Goal: Task Accomplishment & Management: Complete application form

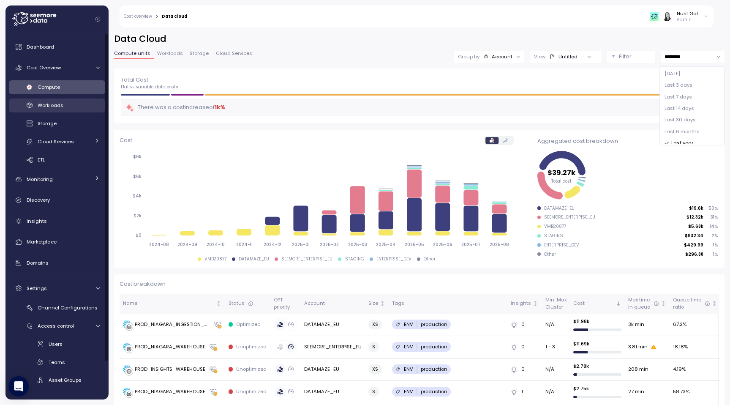
scroll to position [3, 0]
click at [52, 89] on span "Compute" at bounding box center [49, 87] width 22 height 7
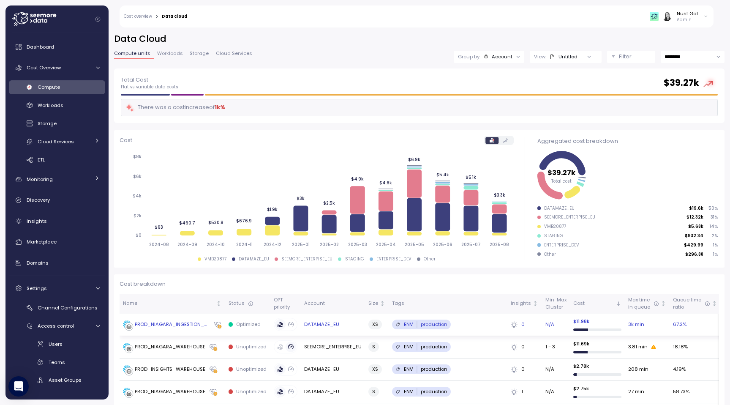
scroll to position [71, 0]
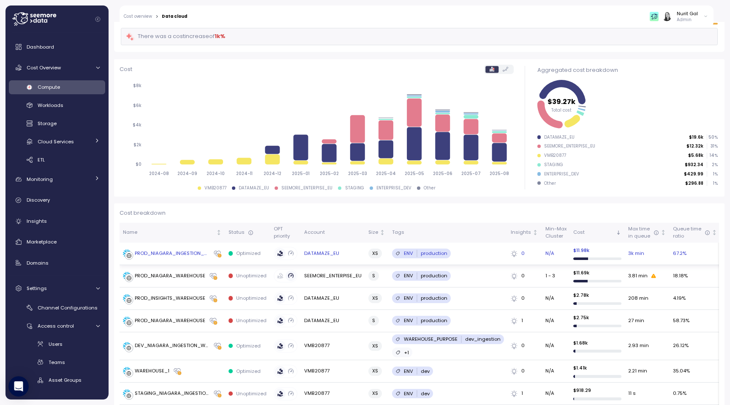
click at [188, 254] on div "PROD_NIAGARA_INGESTION_WAREHOUSE" at bounding box center [172, 254] width 75 height 8
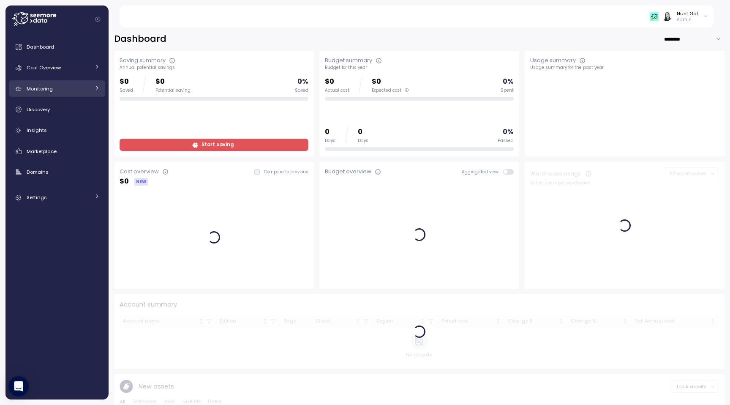
click at [64, 82] on link "Monitoring" at bounding box center [57, 88] width 96 height 17
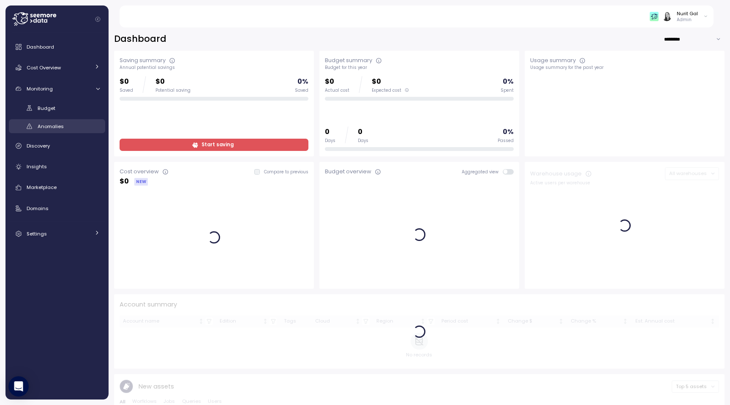
click at [57, 128] on span "Anomalies" at bounding box center [51, 126] width 26 height 7
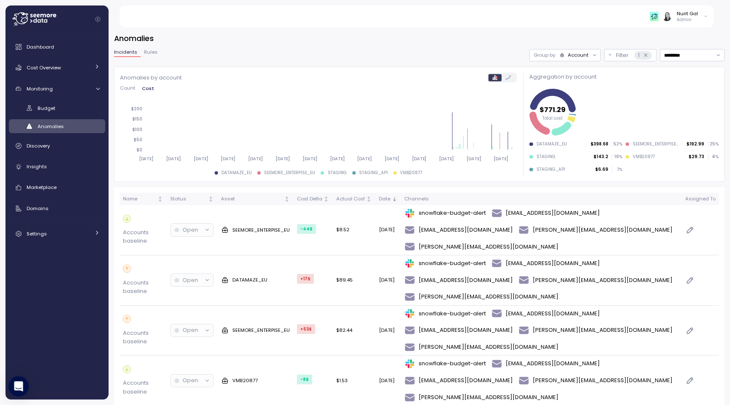
click at [153, 56] on button "Rules" at bounding box center [151, 53] width 20 height 7
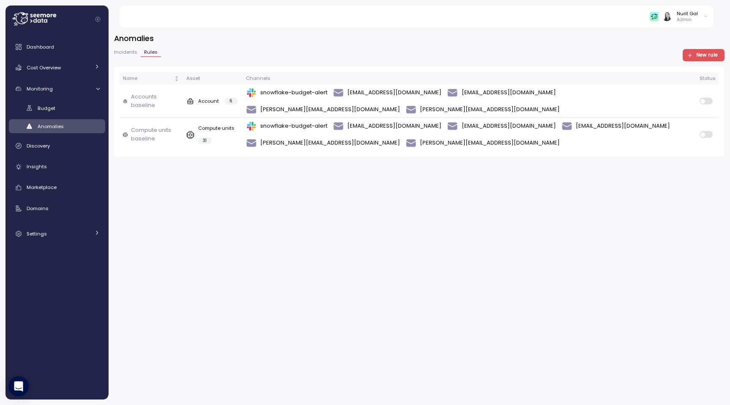
click at [686, 59] on button "New rule" at bounding box center [704, 55] width 42 height 12
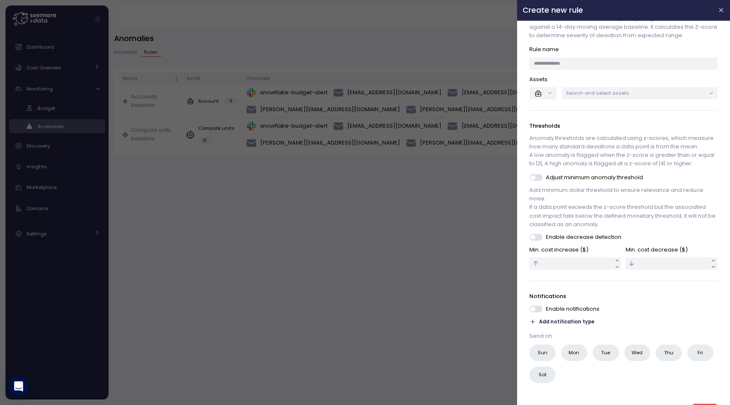
scroll to position [36, 0]
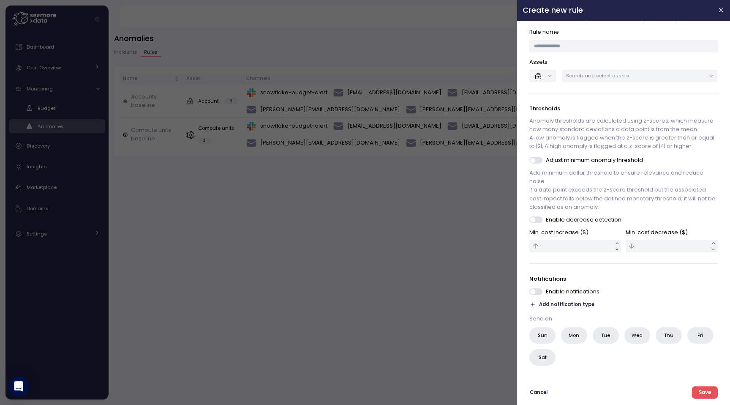
click at [540, 305] on span "Add notification type" at bounding box center [567, 304] width 55 height 8
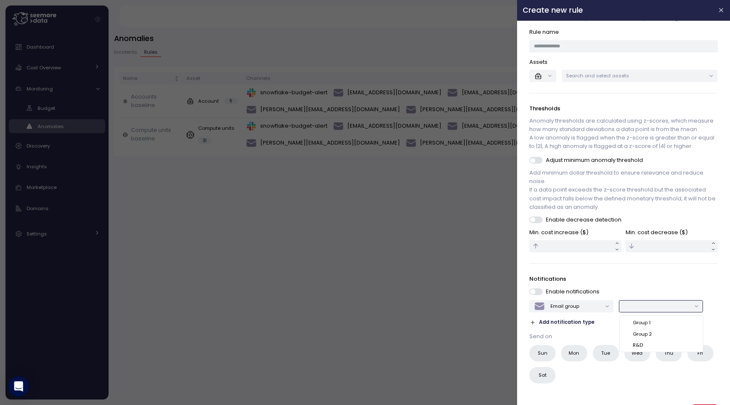
click at [620, 301] on div at bounding box center [661, 306] width 84 height 12
click at [577, 322] on span "Add notification type" at bounding box center [567, 322] width 55 height 8
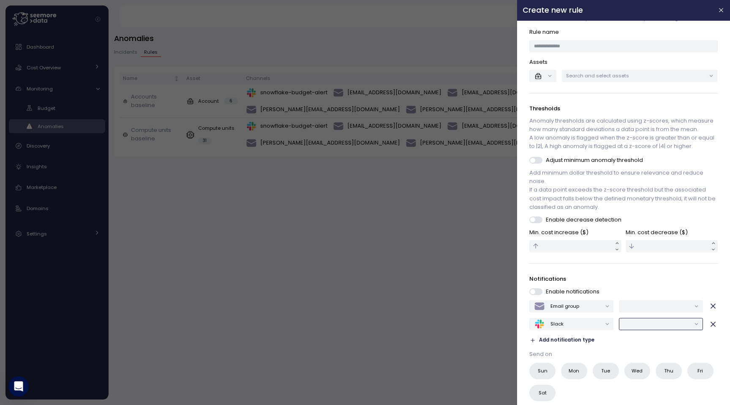
click at [624, 321] on input "text" at bounding box center [657, 324] width 67 height 8
click at [640, 338] on div "Costs reports" at bounding box center [649, 340] width 33 height 7
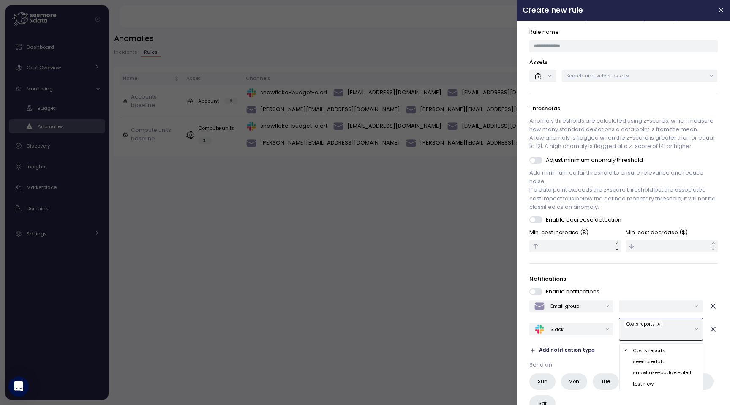
click at [641, 361] on div "seemoredata" at bounding box center [649, 361] width 33 height 7
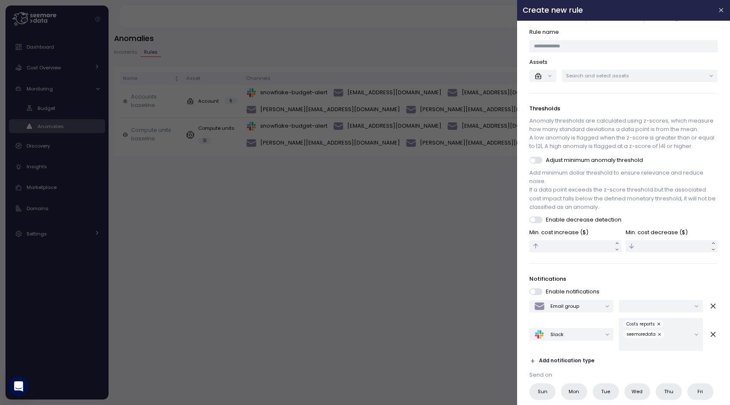
click at [612, 352] on div "Email group Slack Costs reports seemoredata Add notification type" at bounding box center [624, 332] width 188 height 65
click at [625, 347] on input "text" at bounding box center [657, 345] width 67 height 8
click at [637, 382] on div "snowflake-budget-alert" at bounding box center [662, 382] width 59 height 7
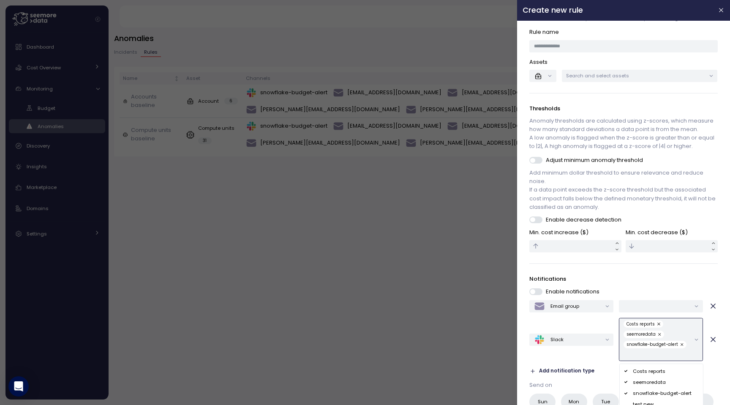
click at [634, 356] on input "text" at bounding box center [657, 355] width 67 height 8
click at [634, 400] on div "test new" at bounding box center [661, 404] width 81 height 11
click at [614, 360] on div "Email group Slack Costs reports seemoredata snowflake-budget-alert test new Add…" at bounding box center [624, 338] width 188 height 76
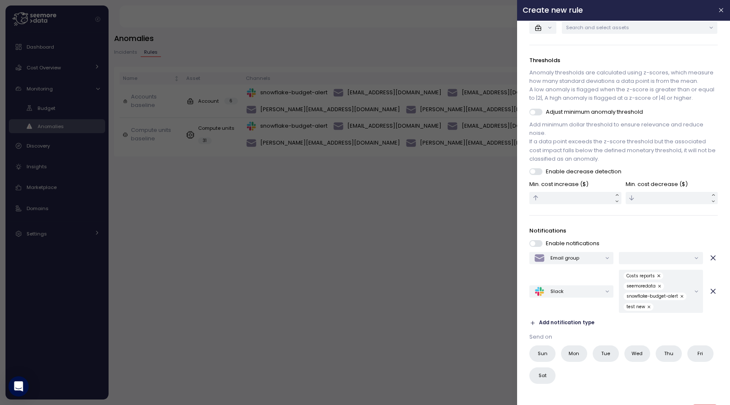
scroll to position [93, 0]
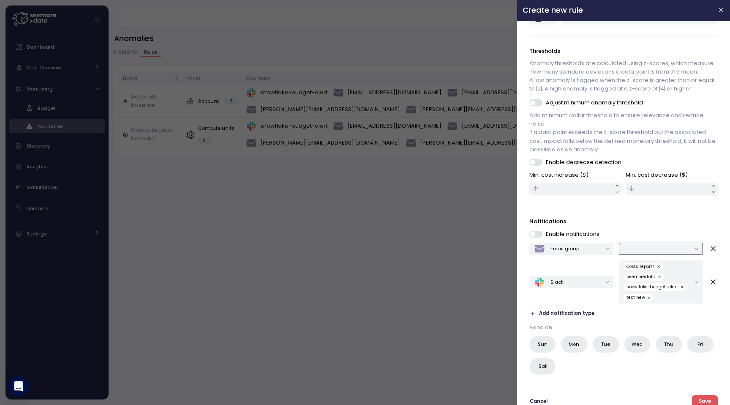
click at [653, 249] on input "text" at bounding box center [657, 249] width 67 height 8
click at [646, 262] on div "Group 1" at bounding box center [642, 265] width 18 height 7
click at [661, 248] on input "text" at bounding box center [672, 249] width 37 height 8
click at [652, 278] on div "Group 2" at bounding box center [661, 276] width 81 height 11
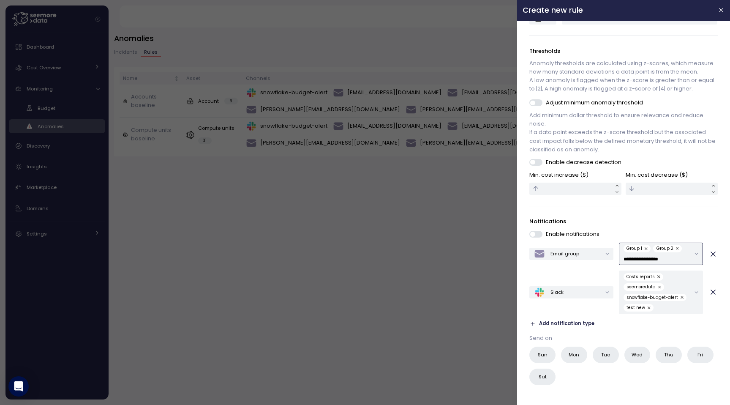
type input "**********"
click at [693, 404] on button "Save" at bounding box center [705, 411] width 25 height 12
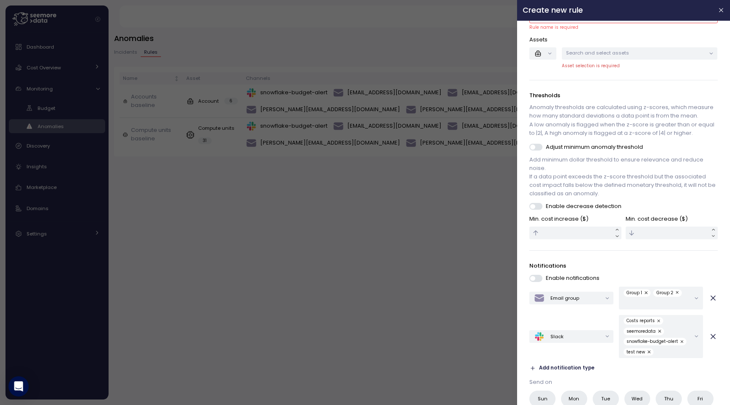
scroll to position [66, 0]
click at [663, 304] on input "text" at bounding box center [657, 303] width 67 height 8
click at [657, 374] on div "Notifications Enable notifications Email group Group 1 Group 2 Slack Costs repo…" at bounding box center [624, 349] width 188 height 177
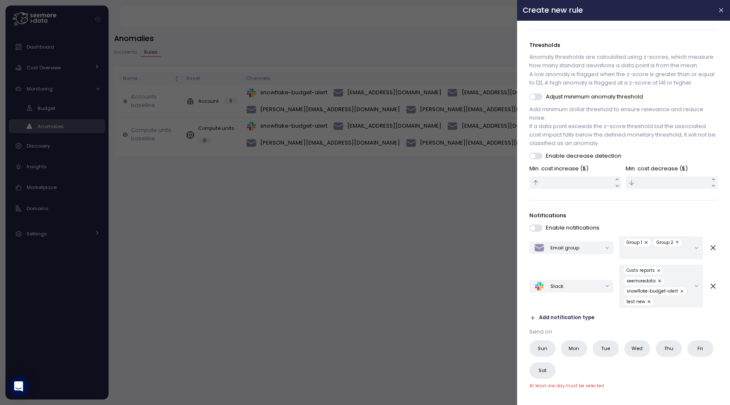
scroll to position [117, 0]
click at [715, 282] on icon "button" at bounding box center [713, 284] width 4 height 4
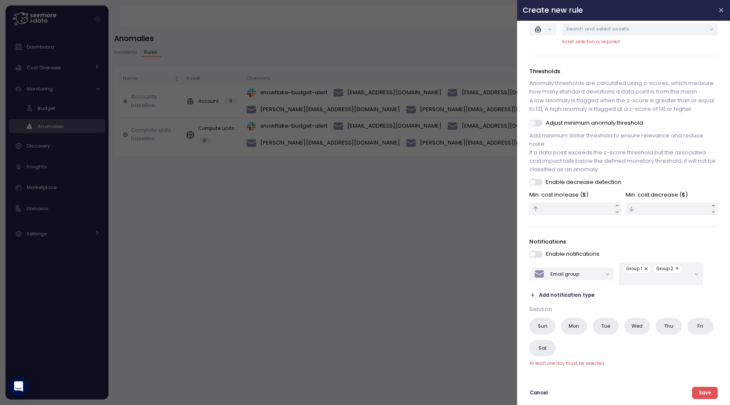
click at [709, 277] on span "button" at bounding box center [713, 273] width 8 height 11
